Goal: Task Accomplishment & Management: Use online tool/utility

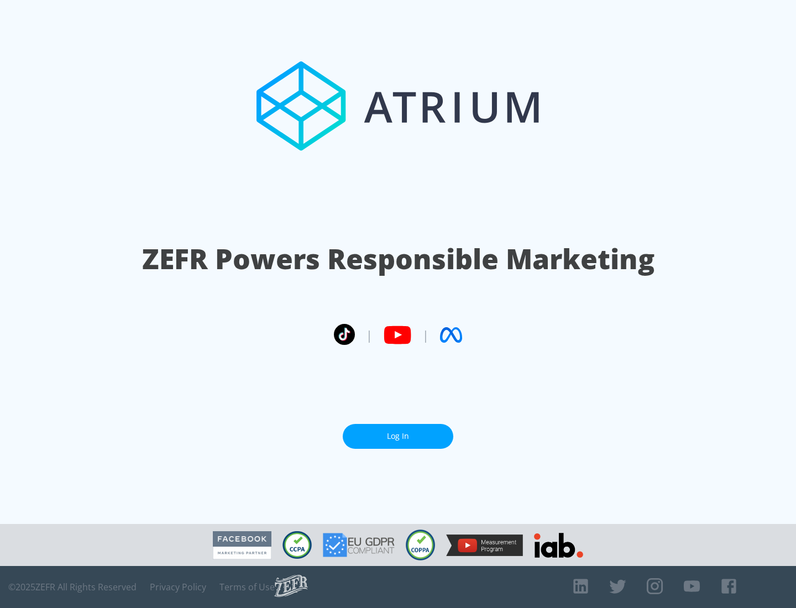
click at [398, 432] on link "Log In" at bounding box center [398, 436] width 111 height 25
